Goal: Navigation & Orientation: Find specific page/section

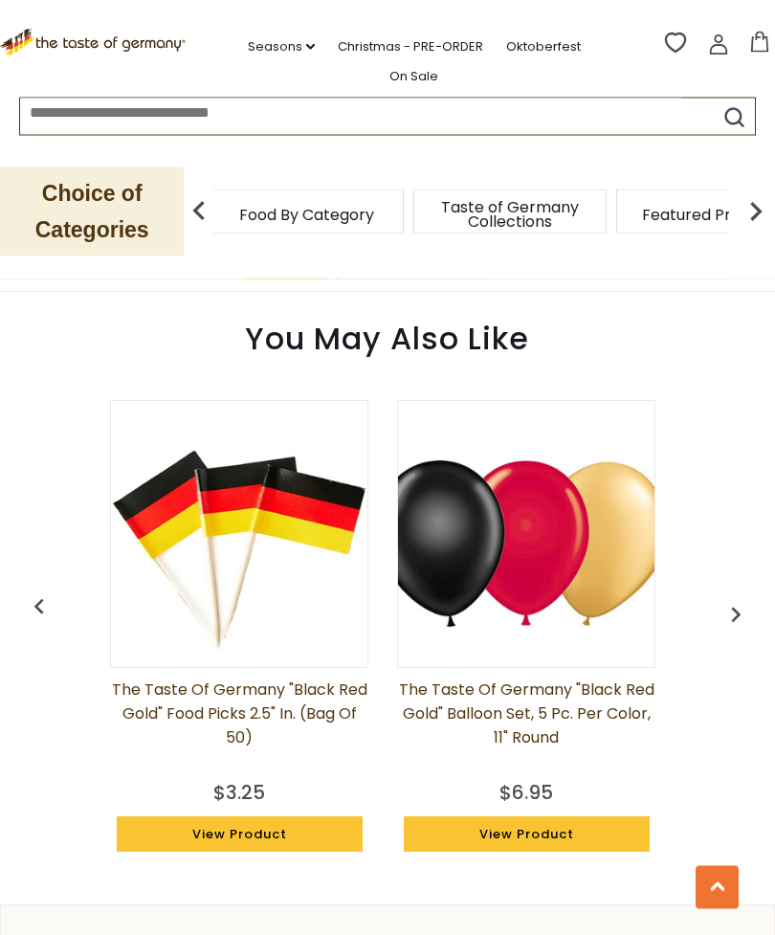
scroll to position [1357, 0]
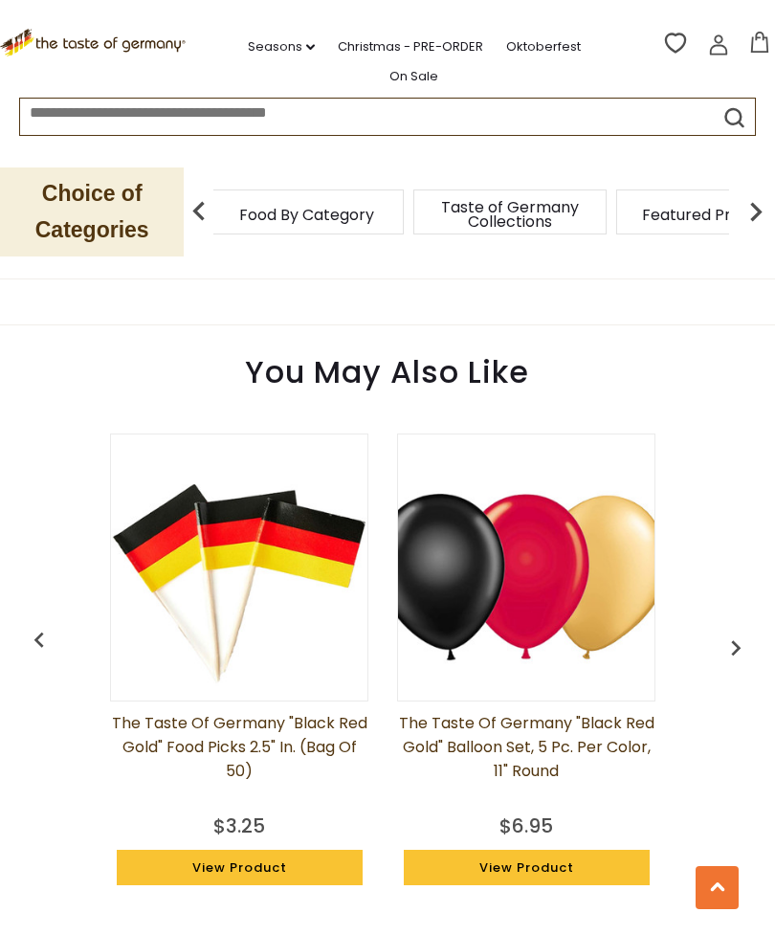
click at [414, 222] on div "Taste of Germany Collections" at bounding box center [510, 212] width 193 height 45
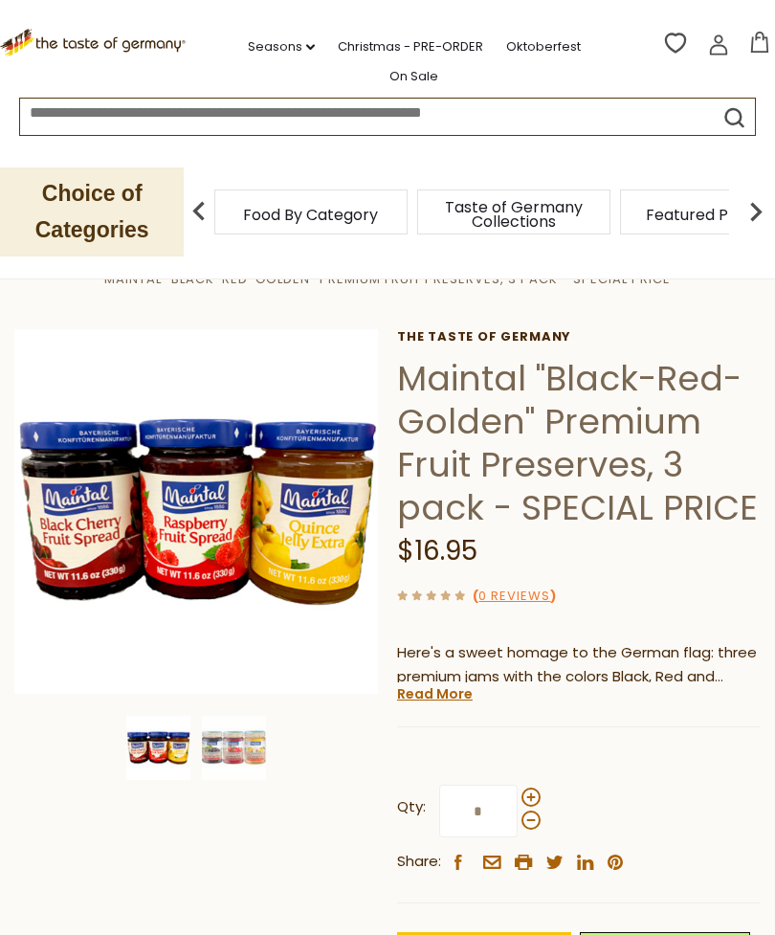
scroll to position [0, 0]
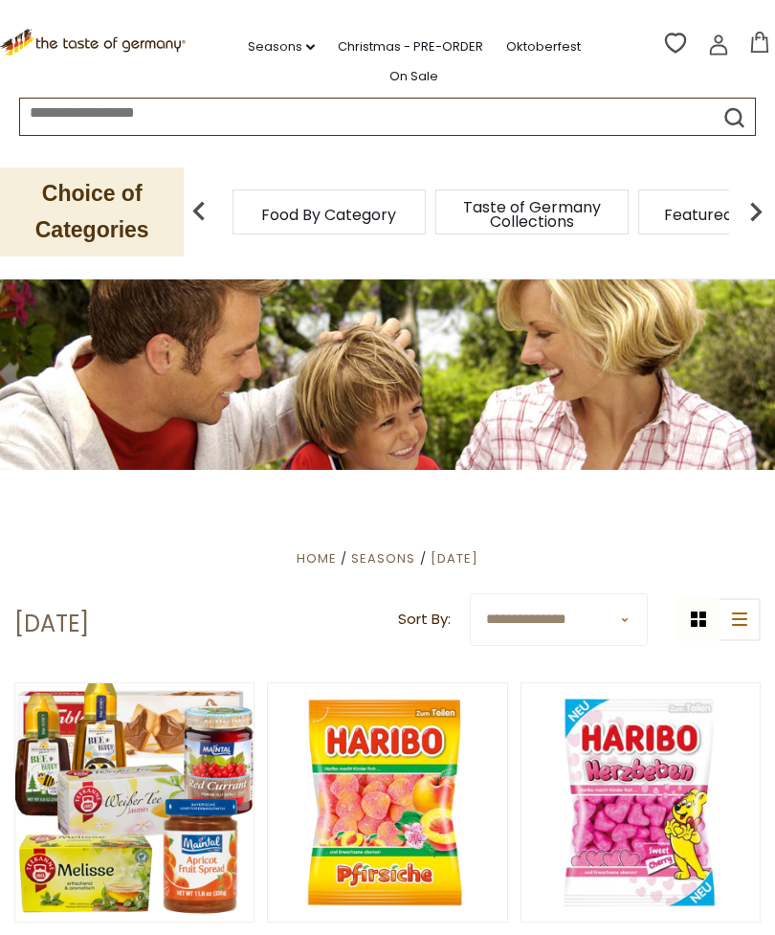
click at [371, 220] on span "Food By Category" at bounding box center [328, 215] width 135 height 14
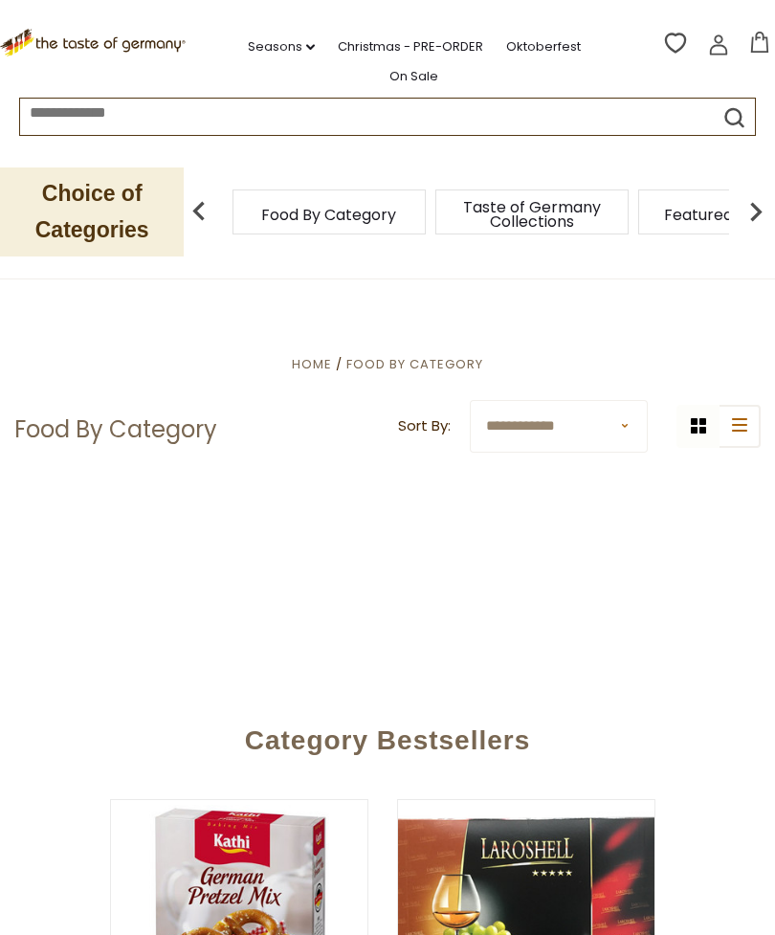
click at [431, 213] on div "Taste of Germany Collections" at bounding box center [532, 212] width 203 height 45
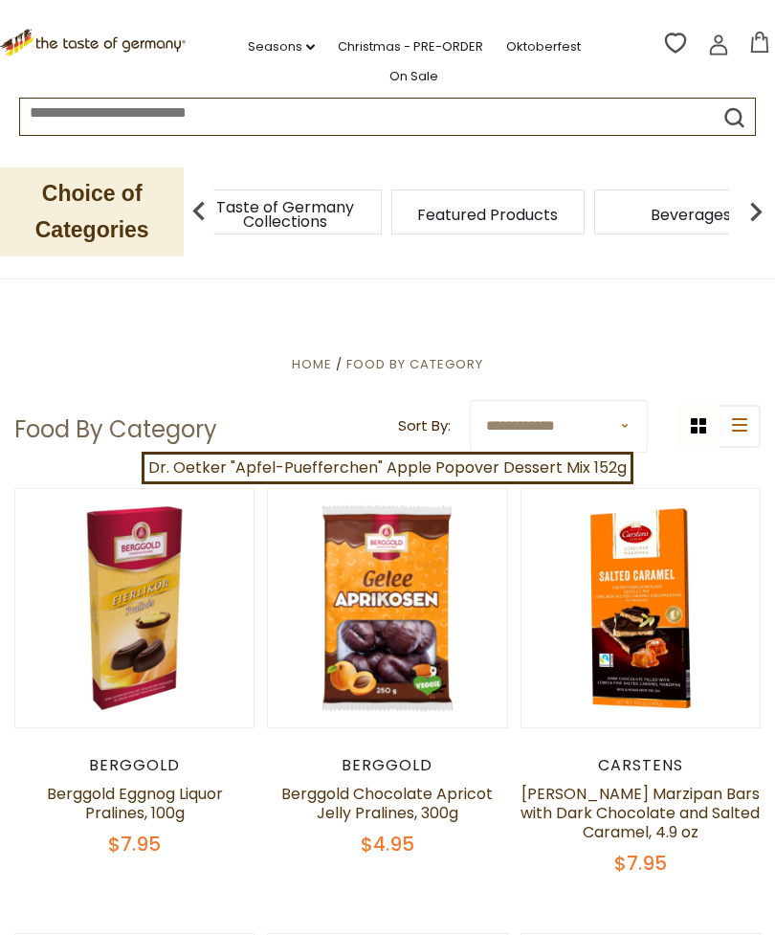
click at [443, 48] on link "Christmas - PRE-ORDER" at bounding box center [411, 46] width 146 height 21
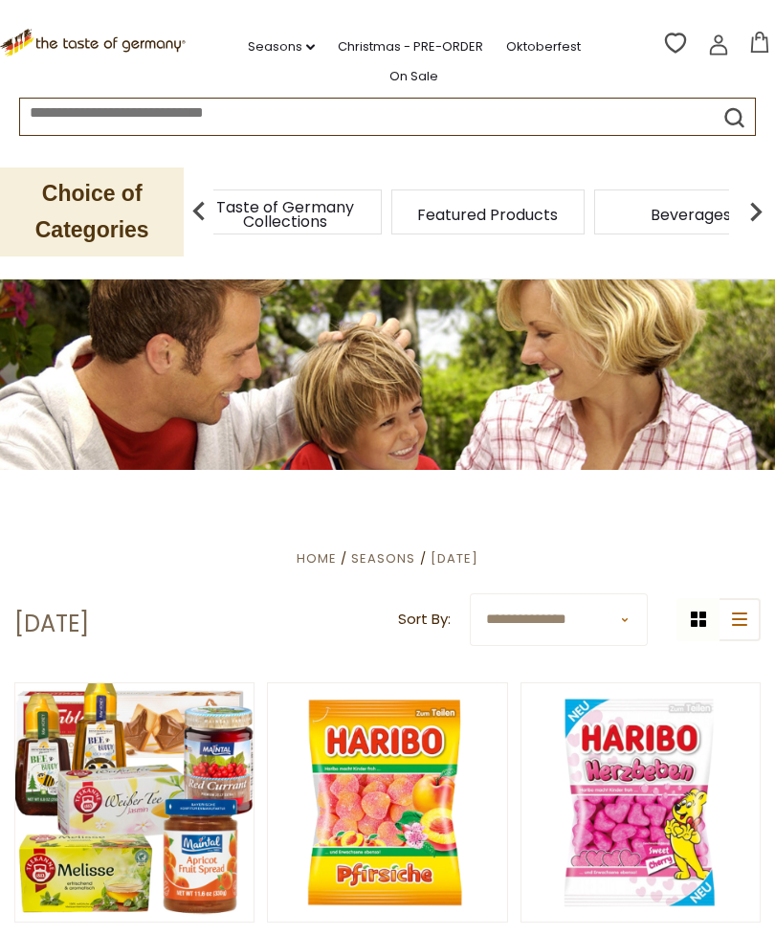
click at [362, 216] on span "Taste of Germany Collections" at bounding box center [285, 214] width 153 height 29
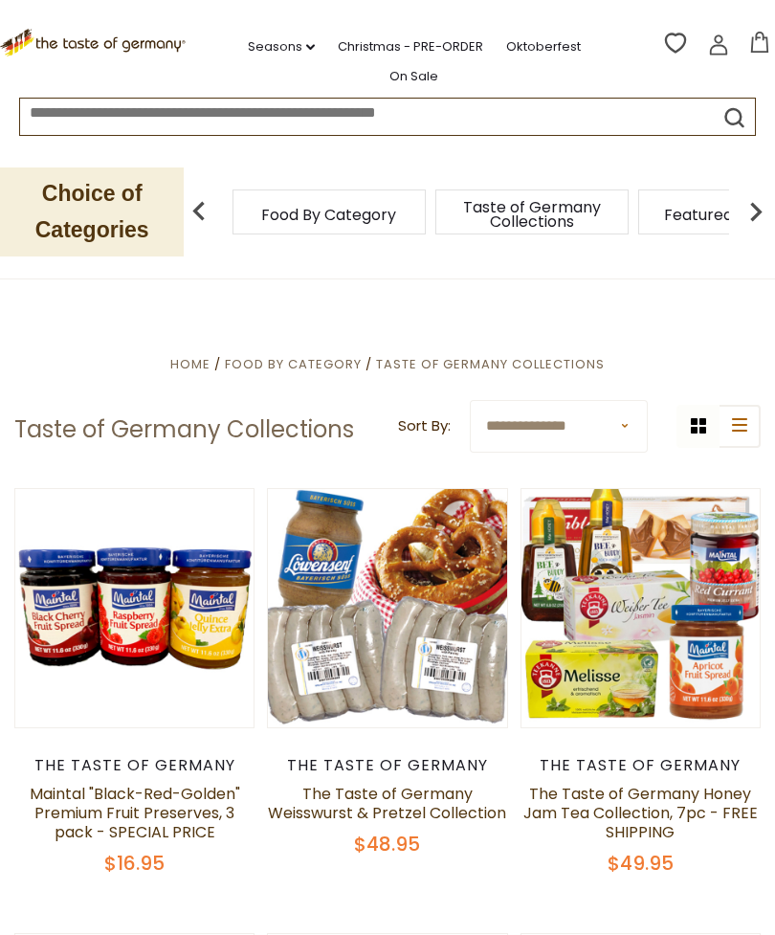
click at [261, 211] on span "Food By Category" at bounding box center [328, 215] width 135 height 14
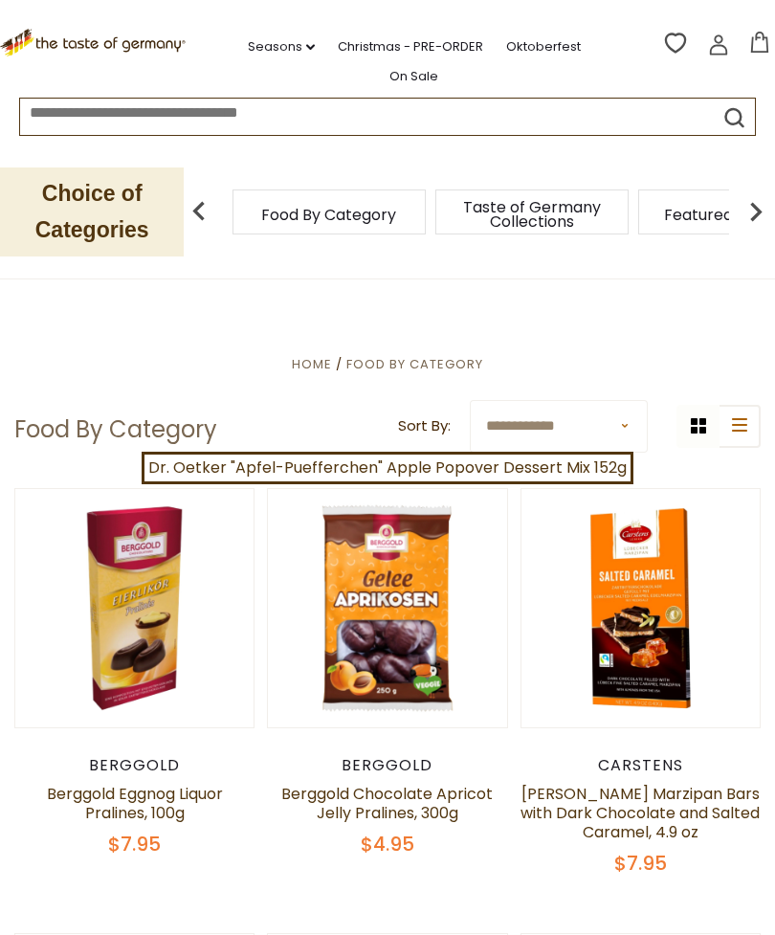
click at [456, 217] on span "Taste of Germany Collections" at bounding box center [532, 214] width 153 height 29
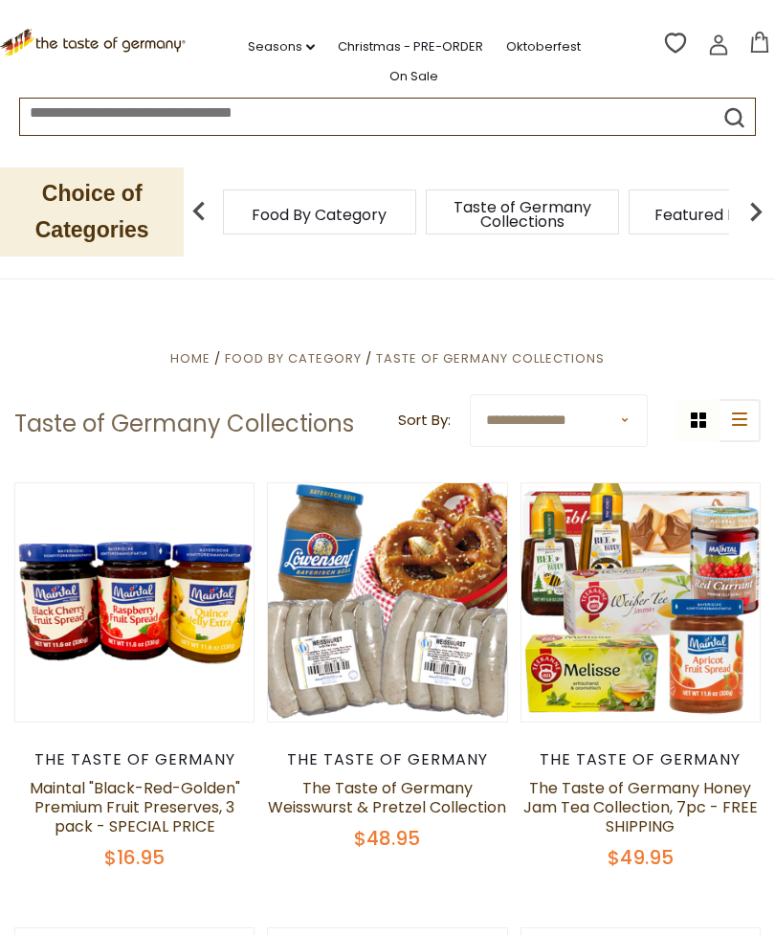
scroll to position [4, 0]
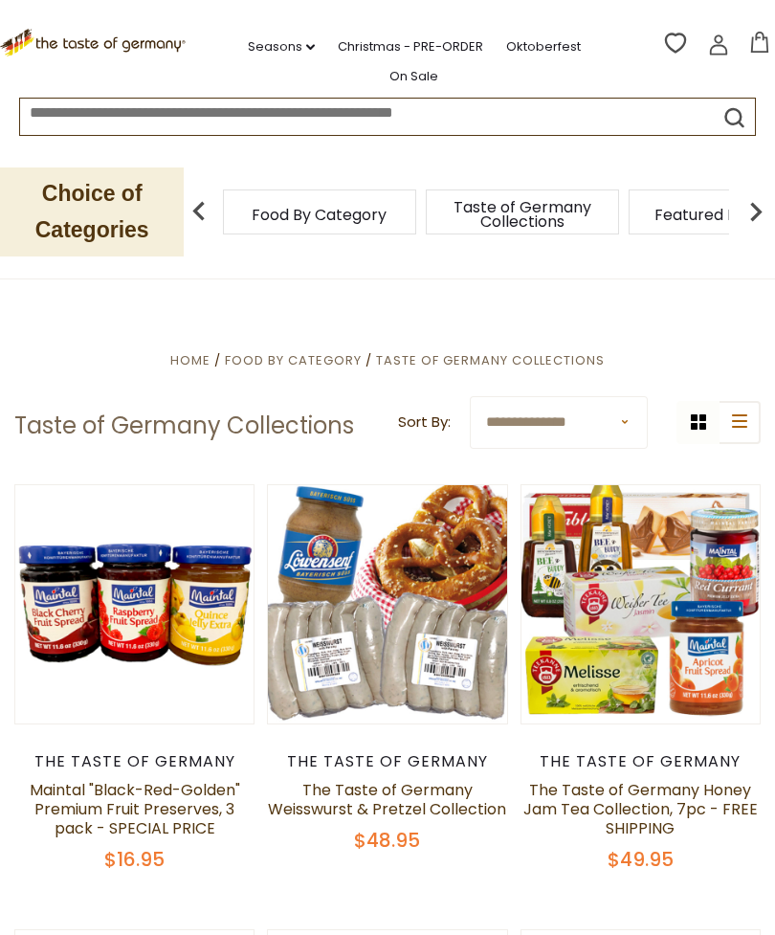
click at [426, 219] on div "Taste of Germany Collections" at bounding box center [522, 212] width 193 height 45
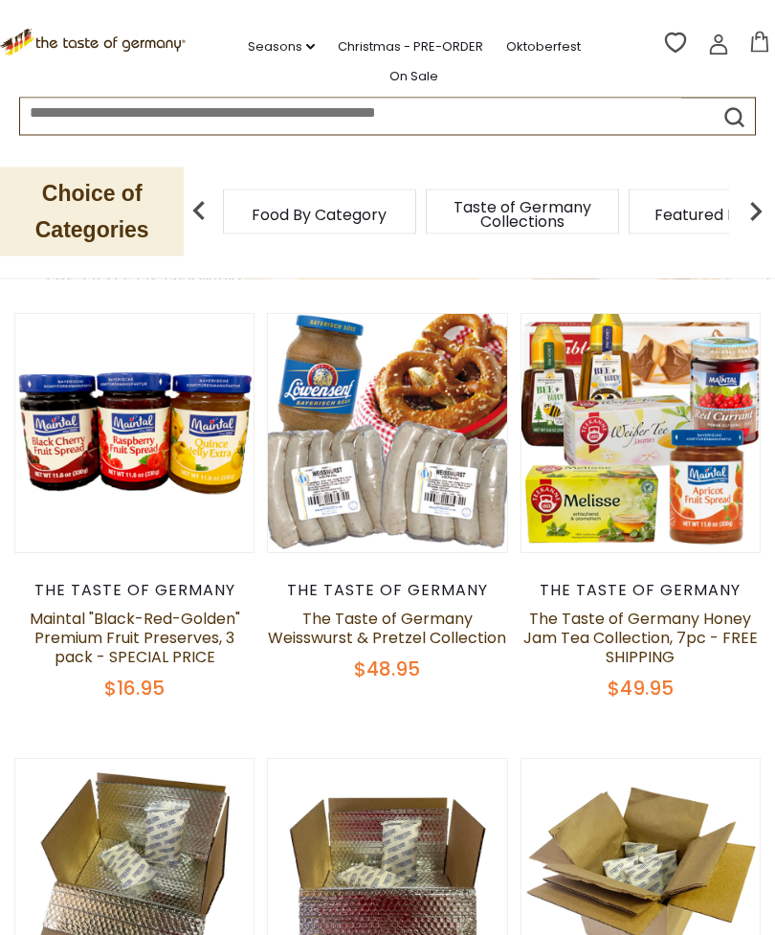
scroll to position [175, 0]
click at [315, 53] on link "Seasons dropdown_arrow" at bounding box center [281, 46] width 67 height 21
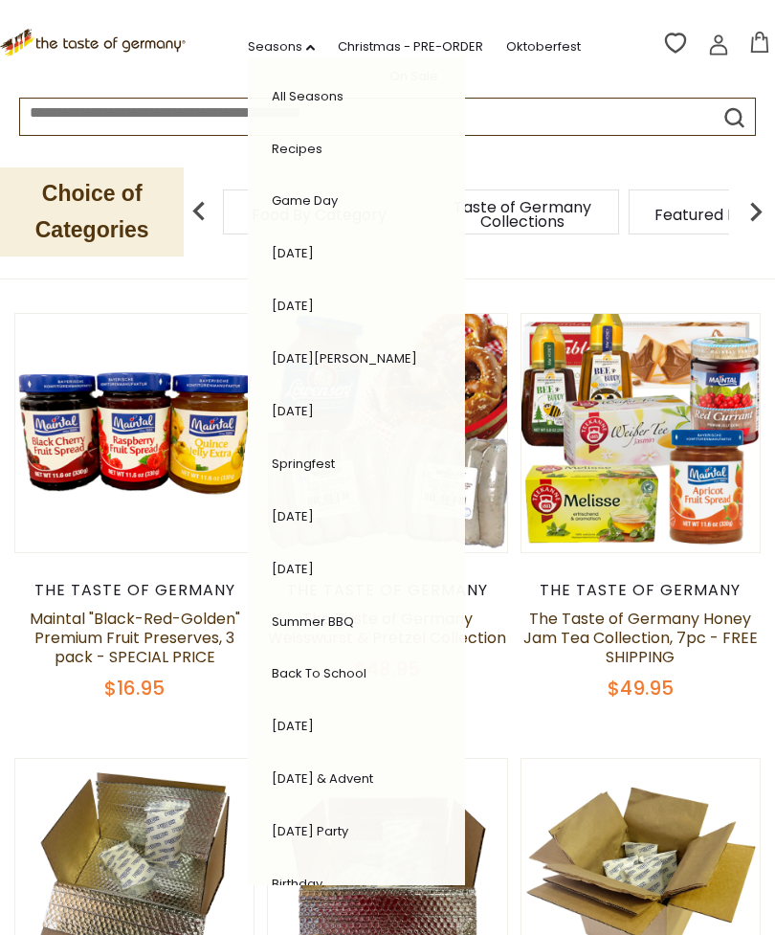
click at [410, 54] on link "Christmas - PRE-ORDER" at bounding box center [411, 46] width 146 height 21
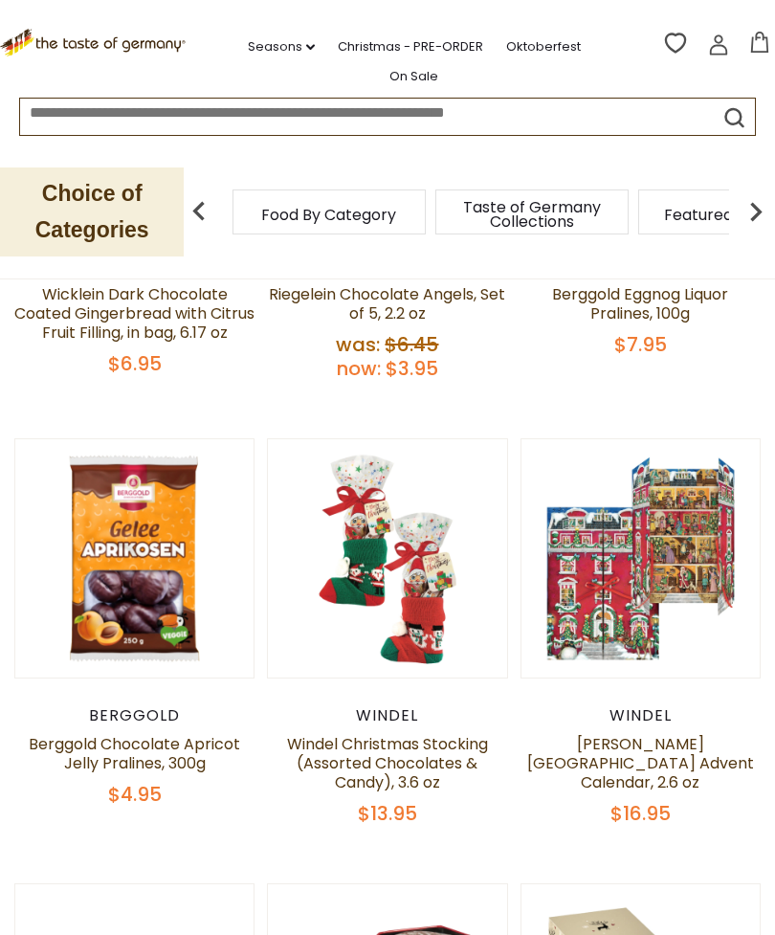
scroll to position [693, 0]
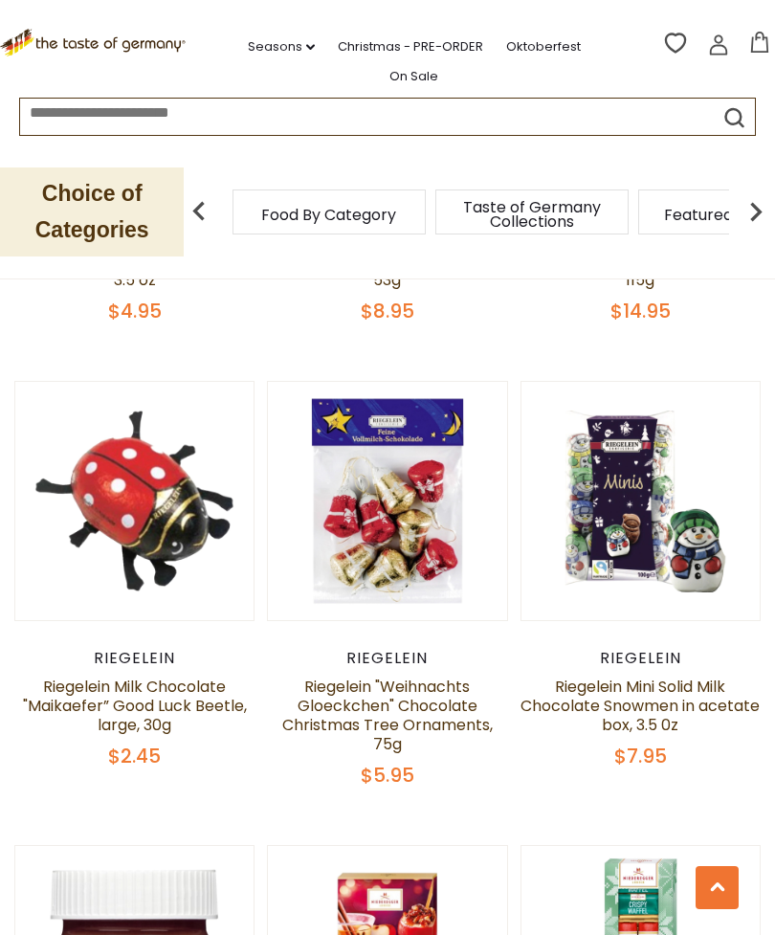
scroll to position [3860, 0]
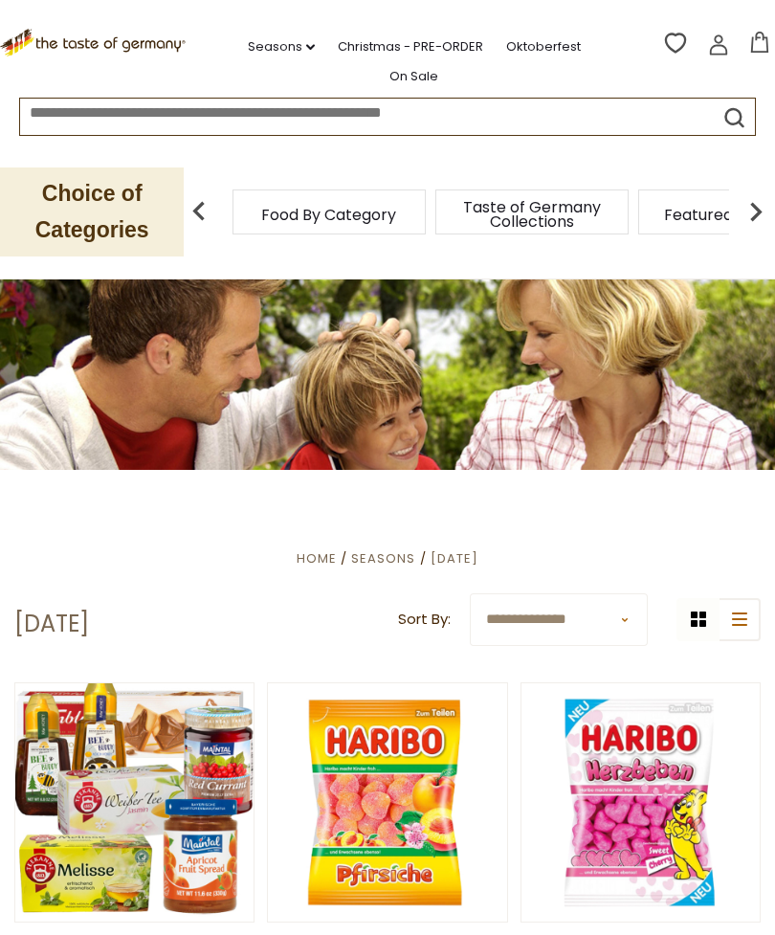
click at [430, 80] on link "On Sale" at bounding box center [414, 76] width 49 height 21
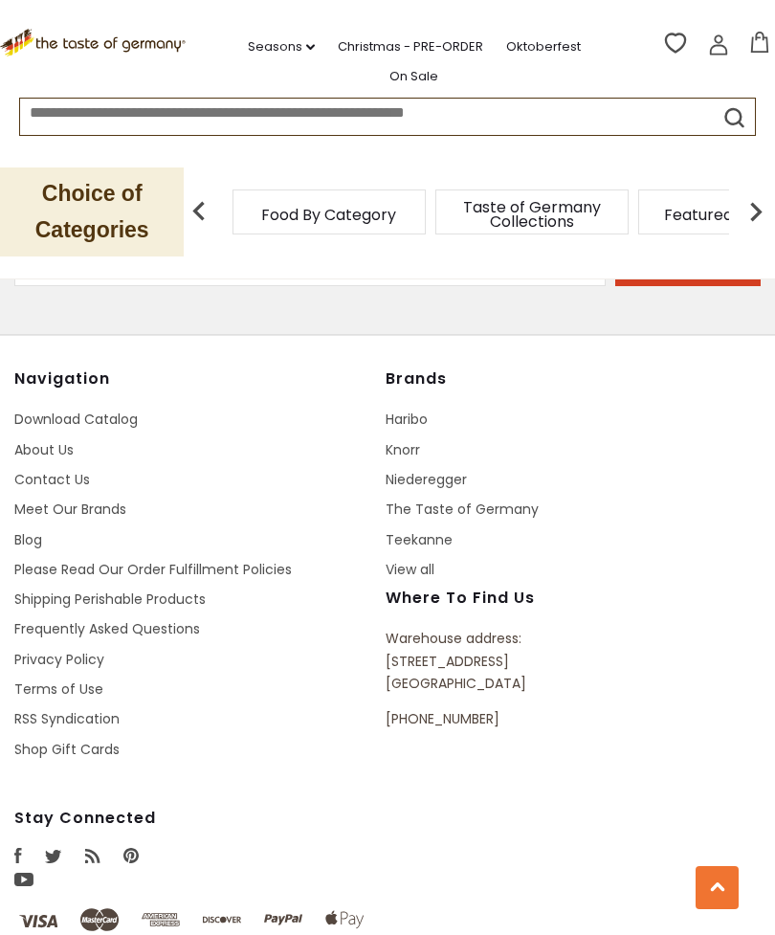
scroll to position [1341, 0]
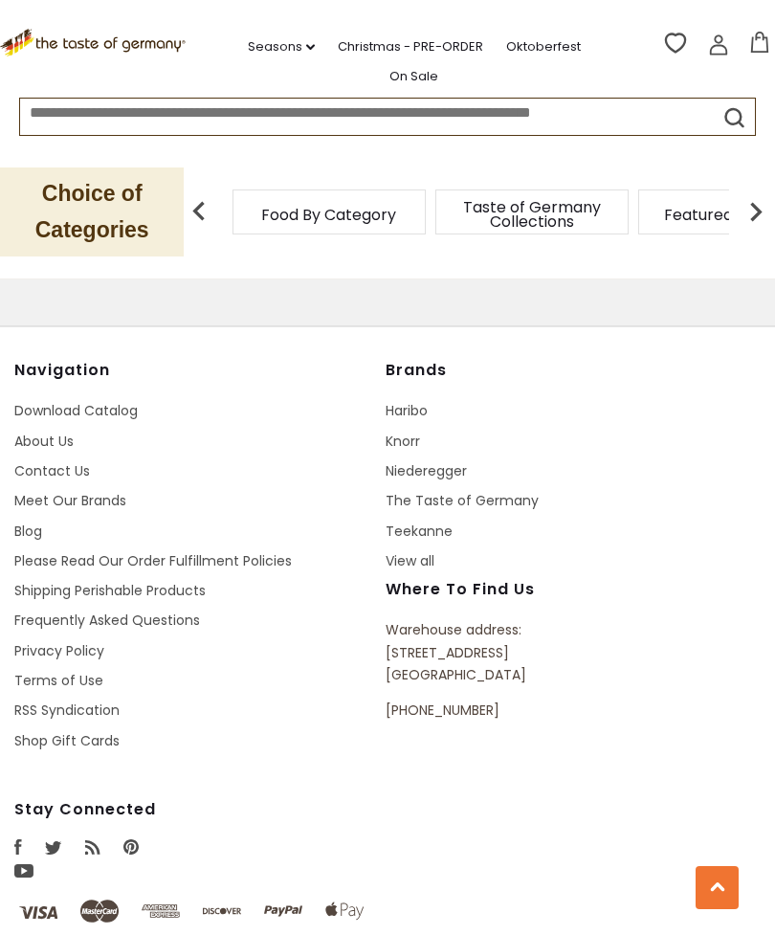
click at [136, 401] on link "Download Catalog" at bounding box center [75, 410] width 123 height 19
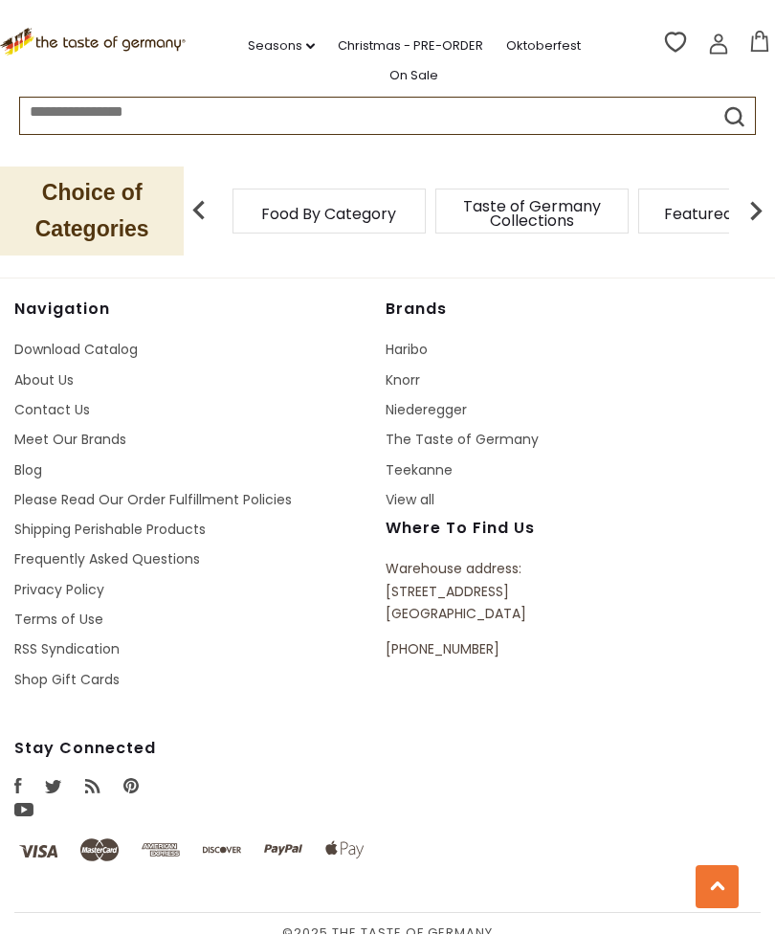
scroll to position [1402, 0]
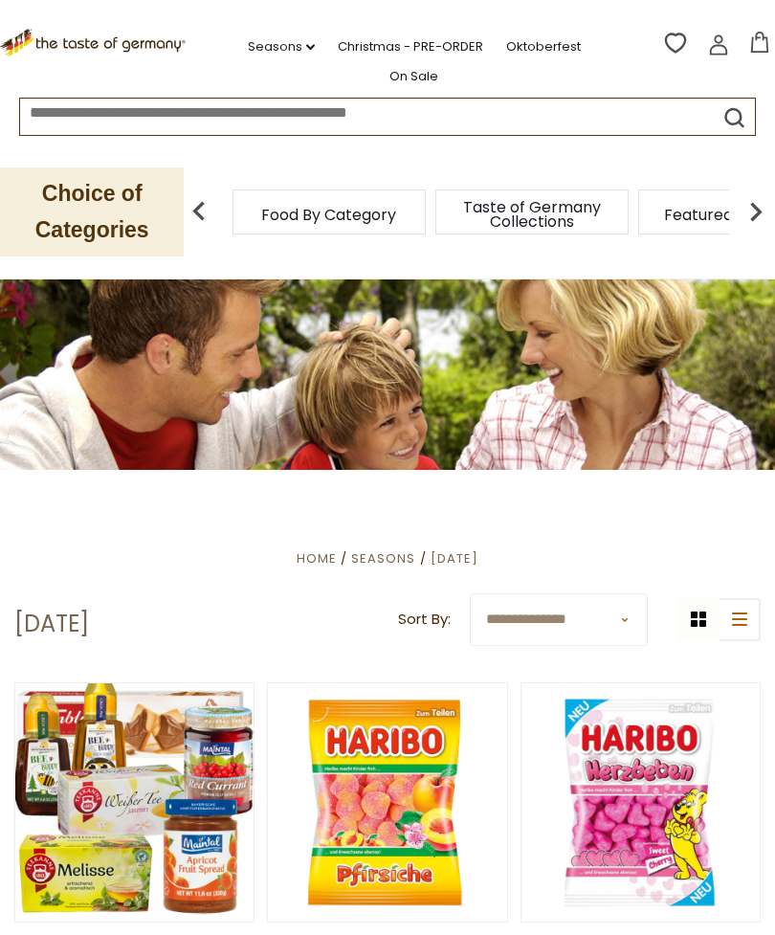
click at [332, 211] on span "Food By Category" at bounding box center [328, 215] width 135 height 14
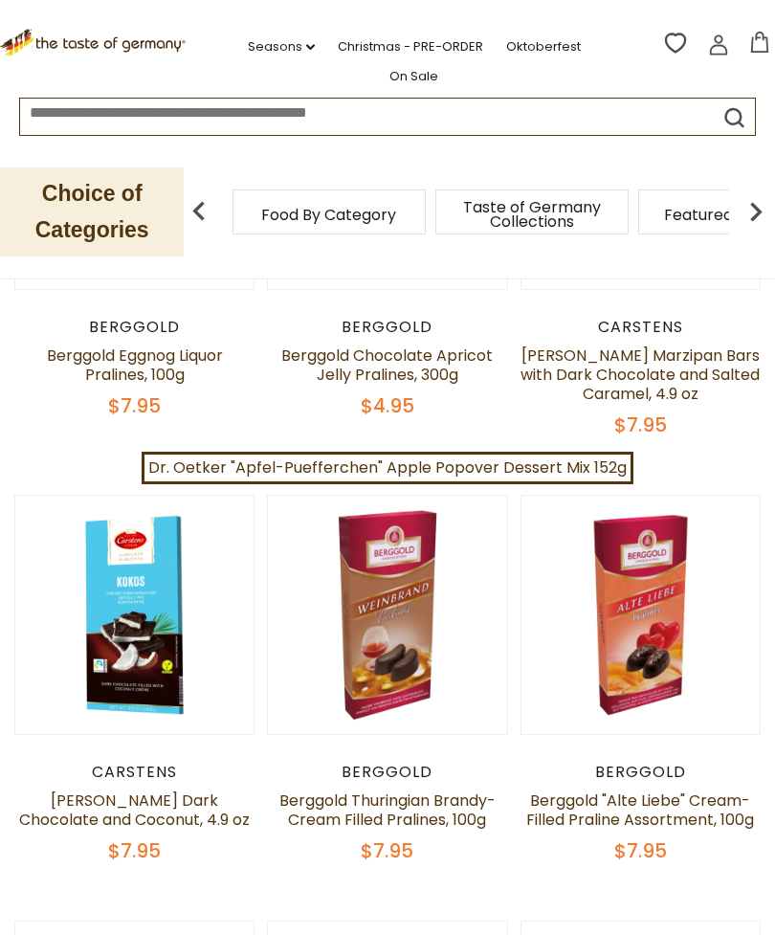
scroll to position [437, 0]
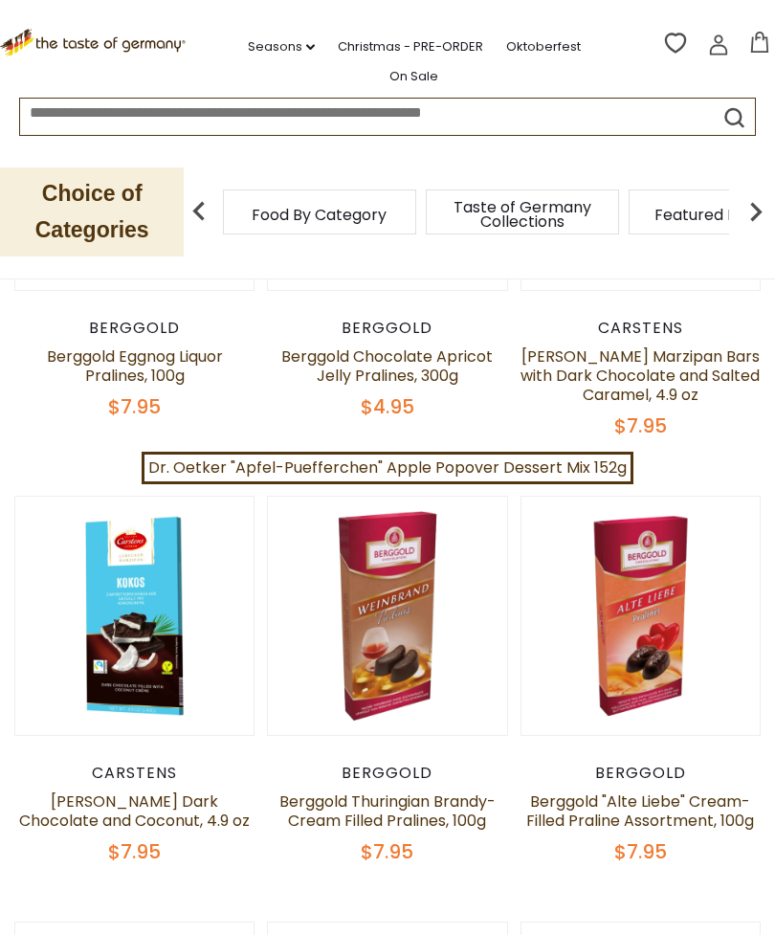
click at [305, 213] on span "Food By Category" at bounding box center [319, 215] width 135 height 14
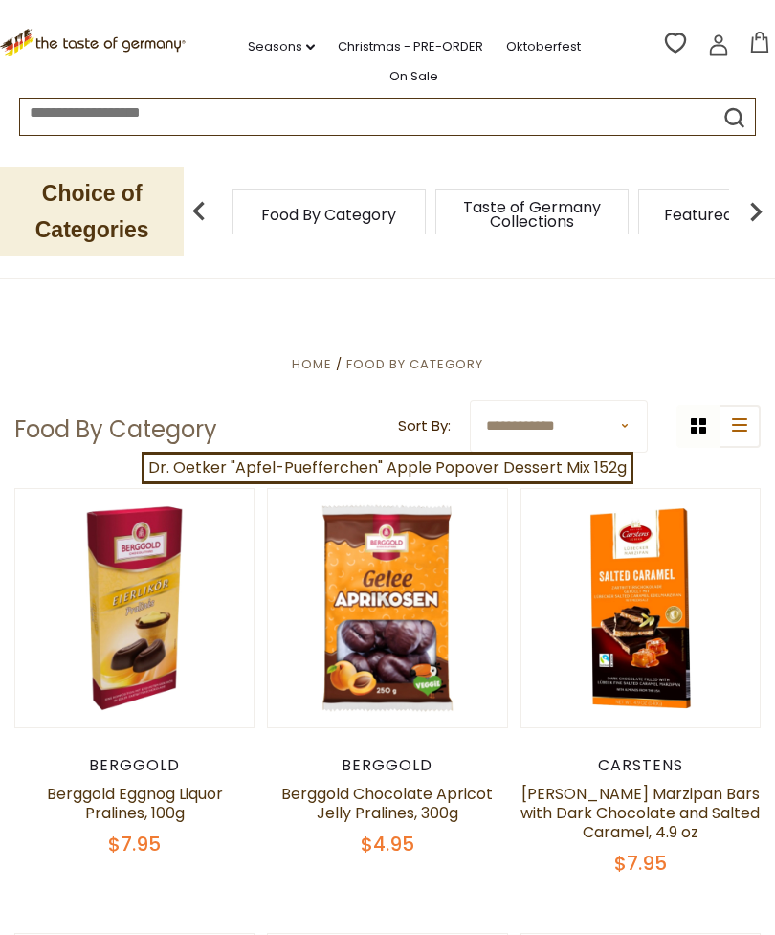
click at [170, 429] on h1 "Food By Category" at bounding box center [115, 429] width 203 height 29
click at [436, 428] on label "Sort By:" at bounding box center [424, 426] width 53 height 24
click at [470, 428] on select "**********" at bounding box center [559, 426] width 178 height 53
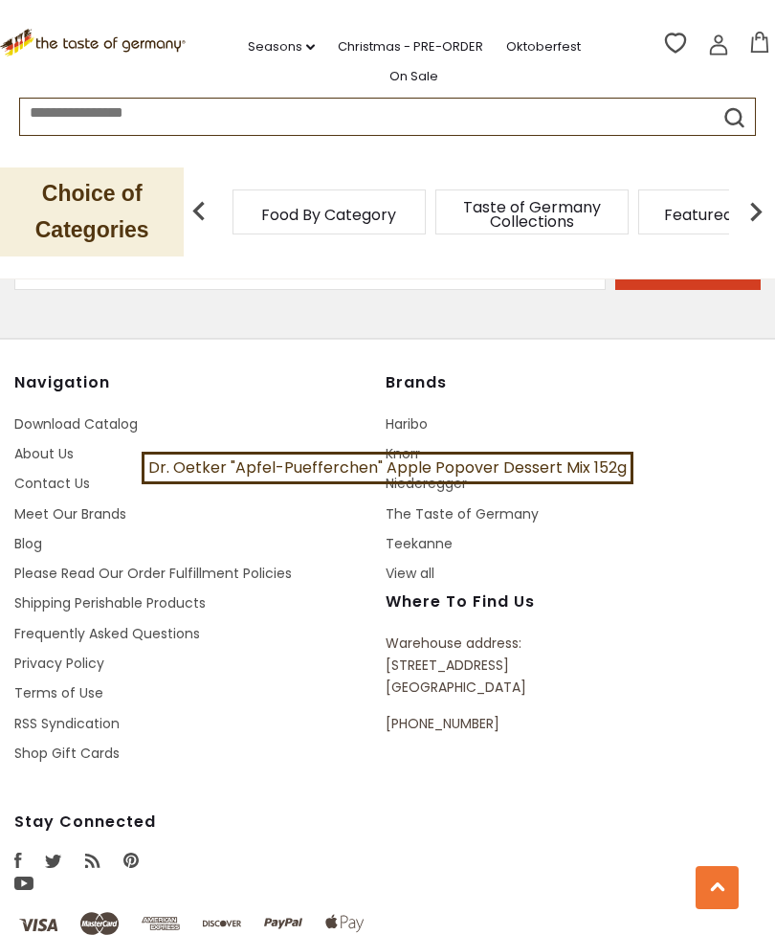
scroll to position [6515, 0]
